Goal: Entertainment & Leisure: Browse casually

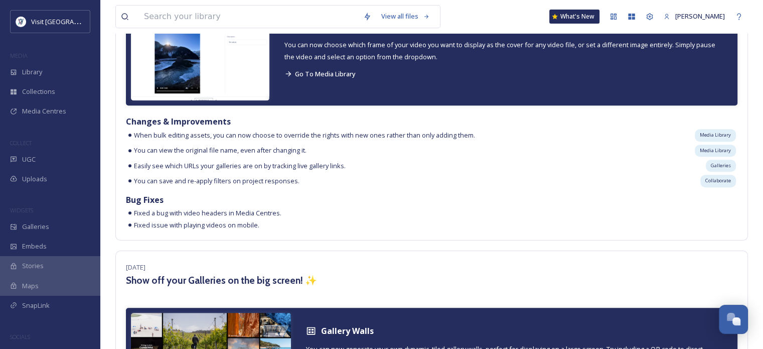
scroll to position [150, 0]
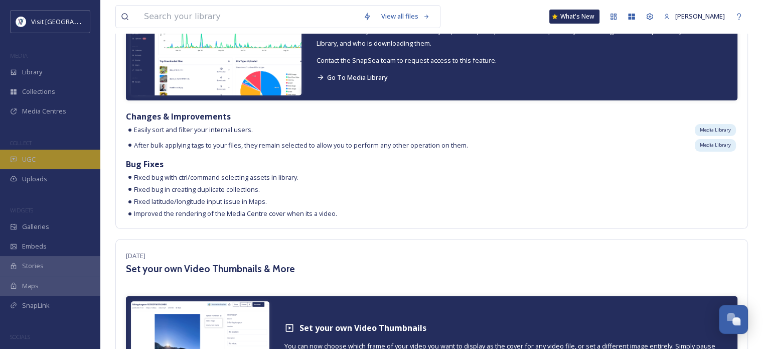
click at [15, 155] on icon at bounding box center [13, 158] width 7 height 7
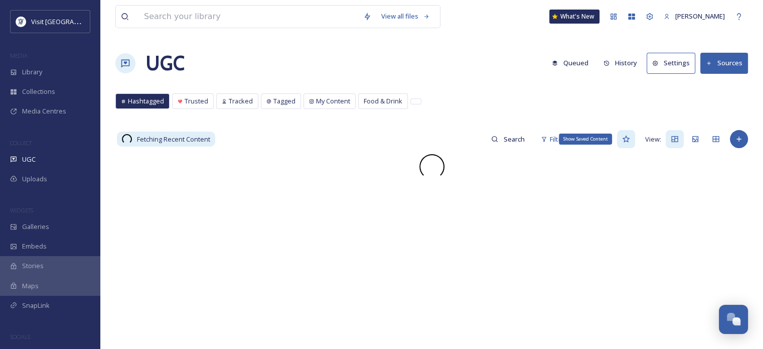
click at [626, 139] on icon at bounding box center [626, 139] width 8 height 8
click at [626, 139] on icon at bounding box center [626, 138] width 8 height 7
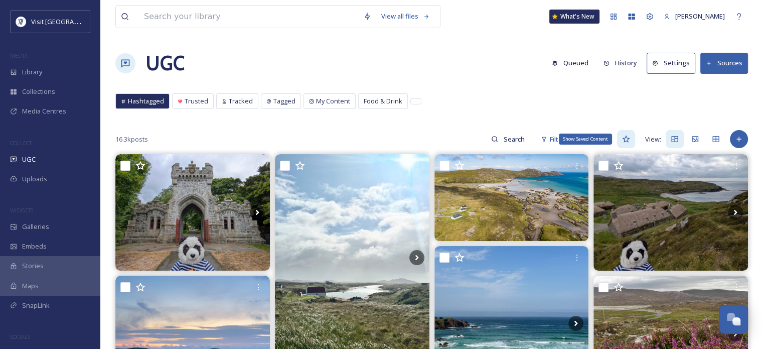
click at [627, 138] on icon at bounding box center [626, 139] width 8 height 8
